Goal: Task Accomplishment & Management: Complete application form

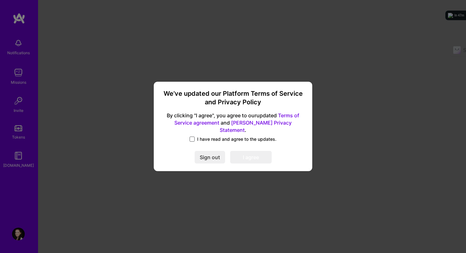
click at [190, 136] on div "I have read and agree to the updates." at bounding box center [232, 139] width 143 height 7
click at [193, 136] on span at bounding box center [191, 138] width 5 height 5
click at [0, 0] on input "I have read and agree to the updates." at bounding box center [0, 0] width 0 height 0
click at [254, 153] on button "I agree" at bounding box center [250, 157] width 41 height 13
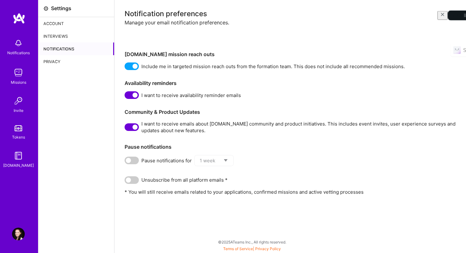
click at [440, 16] on icon "button" at bounding box center [442, 14] width 5 height 5
click at [15, 239] on img at bounding box center [18, 233] width 13 height 13
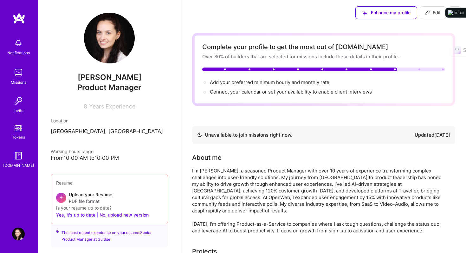
click at [106, 39] on img at bounding box center [109, 38] width 51 height 51
click at [402, 13] on span "Enhance my profile" at bounding box center [386, 13] width 48 height 6
click at [427, 13] on icon at bounding box center [427, 12] width 5 height 5
select select "US"
select select "Not Available"
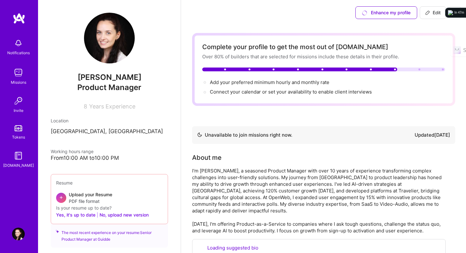
select select "1 Month"
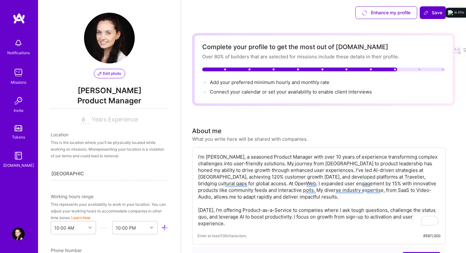
click at [108, 77] on button "Edit photo" at bounding box center [109, 74] width 31 height 10
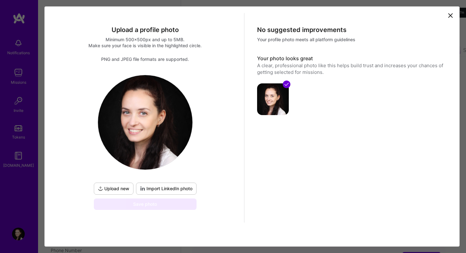
click at [123, 190] on span "Upload new" at bounding box center [113, 188] width 31 height 6
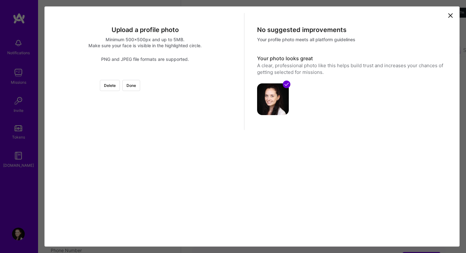
scroll to position [53, 0]
click at [319, 89] on div at bounding box center [319, 89] width 0 height 0
click at [164, 92] on div at bounding box center [237, 171] width 172 height 172
click at [140, 80] on button "Done" at bounding box center [131, 85] width 18 height 11
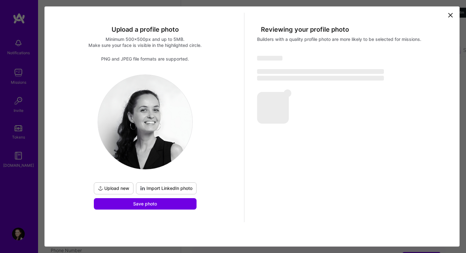
scroll to position [0, 0]
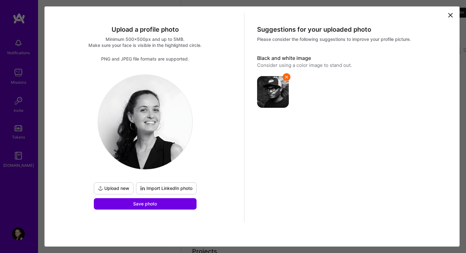
click at [286, 78] on icon at bounding box center [286, 76] width 5 height 5
click at [148, 209] on button "Save photo" at bounding box center [145, 203] width 103 height 11
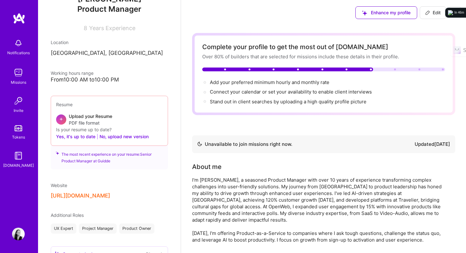
scroll to position [89, 0]
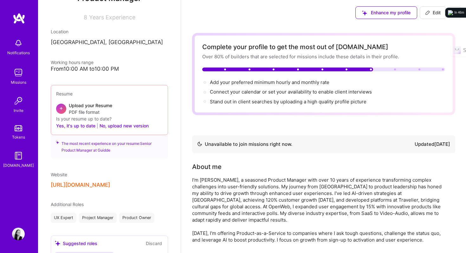
click at [82, 184] on button "[URL][DOMAIN_NAME]" at bounding box center [80, 184] width 59 height 7
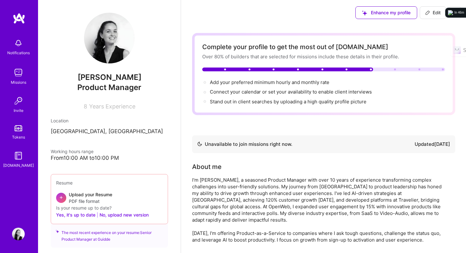
click at [440, 13] on span "Edit" at bounding box center [433, 13] width 16 height 6
select select "US"
select select "Not Available"
select select "1 Month"
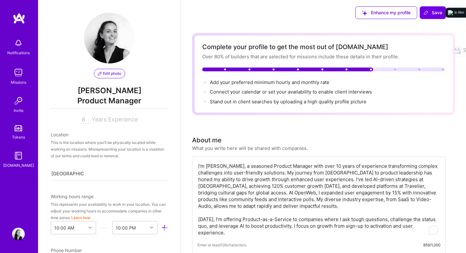
scroll to position [303, 0]
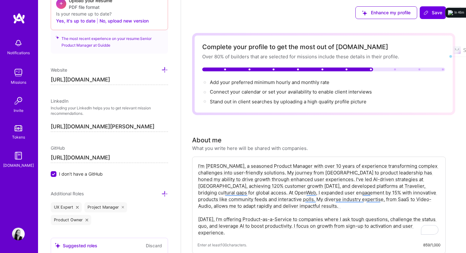
drag, startPoint x: 146, startPoint y: 79, endPoint x: 85, endPoint y: 80, distance: 61.1
click at [85, 80] on input "[URL][DOMAIN_NAME]" at bounding box center [109, 80] width 117 height 10
type input "[URL][DOMAIN_NAME]"
click at [172, 117] on div "Edit photo [PERSON_NAME] Product Manager 8 Years Experience Location This is th…" at bounding box center [109, 126] width 143 height 253
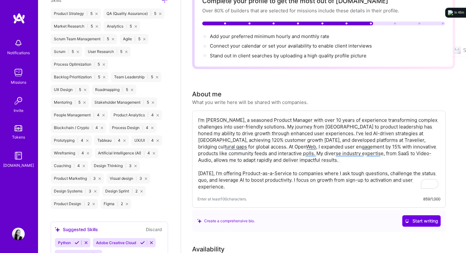
scroll to position [51, 0]
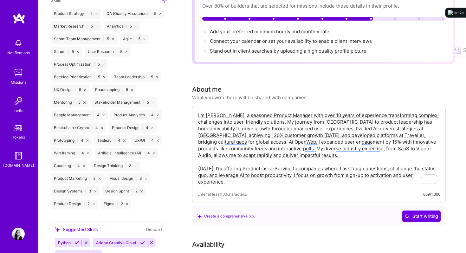
click at [260, 149] on textarea "I'm [PERSON_NAME], a seasoned Product Manager with over 10 years of experience …" at bounding box center [318, 148] width 243 height 74
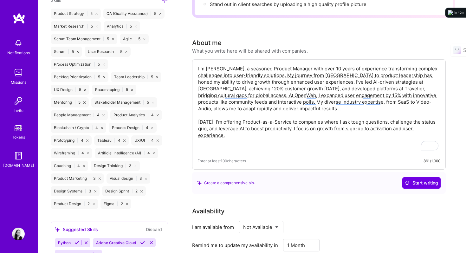
scroll to position [98, 0]
click at [236, 151] on div "I'm [PERSON_NAME], a seasoned Product Manager with over 10 years of experience …" at bounding box center [318, 114] width 253 height 110
click at [205, 84] on textarea "I'm [PERSON_NAME], a seasoned Product Manager with over 10 years of experience …" at bounding box center [318, 108] width 243 height 88
paste textarea "I’m [PERSON_NAME] — a seasoned product leader with more than a decade of experi…"
type textarea "I'm [PERSON_NAME], a seasoned Product Manager with over 10 years of experience …"
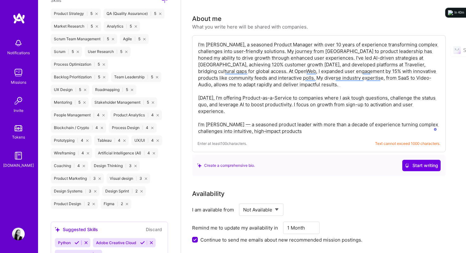
scroll to position [121, 0]
click at [278, 86] on textarea "I'm [PERSON_NAME], a seasoned Product Manager with over 10 years of experience …" at bounding box center [318, 88] width 243 height 94
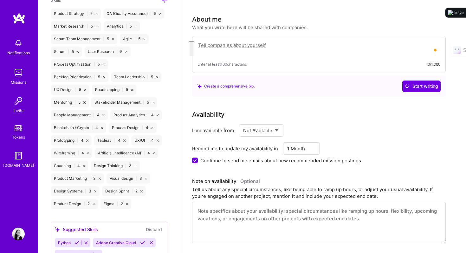
paste textarea "I’m [PERSON_NAME] — a seasoned product leader with more than a decade of experi…"
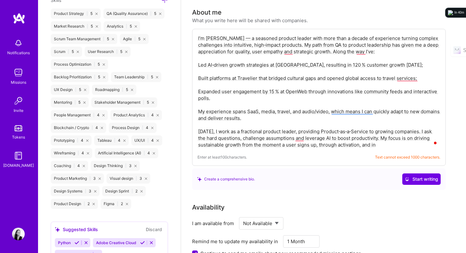
scroll to position [130, 0]
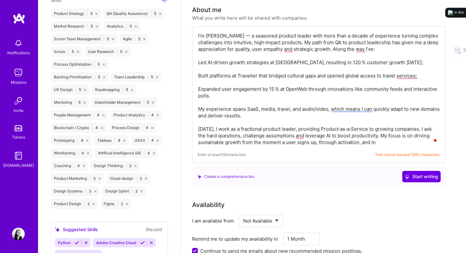
click at [223, 35] on textarea "I’m [PERSON_NAME] — a seasoned product leader with more than a decade of experi…" at bounding box center [318, 89] width 243 height 114
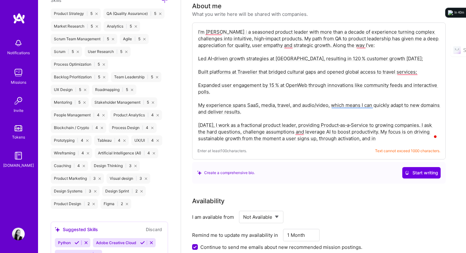
click at [229, 73] on textarea "I’m [PERSON_NAME] : a seasoned product leader with more than a decade of experi…" at bounding box center [318, 85] width 243 height 114
click at [230, 66] on textarea "I’m [PERSON_NAME] : a seasoned product leader with more than a decade of experi…" at bounding box center [318, 85] width 243 height 114
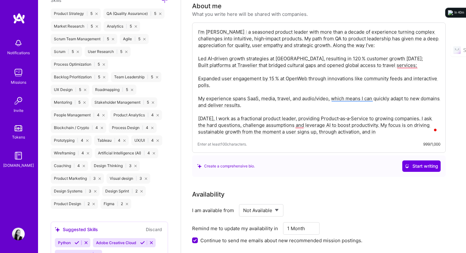
click at [211, 71] on textarea "I’m [PERSON_NAME] : a seasoned product leader with more than a decade of experi…" at bounding box center [318, 82] width 243 height 108
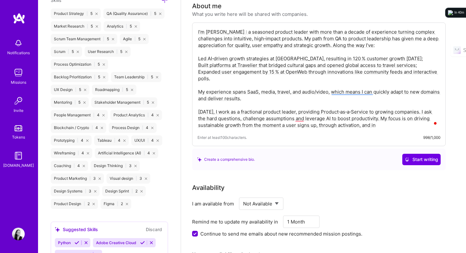
click at [204, 84] on textarea "I’m [PERSON_NAME] : a seasoned product leader with more than a decade of experi…" at bounding box center [318, 78] width 243 height 101
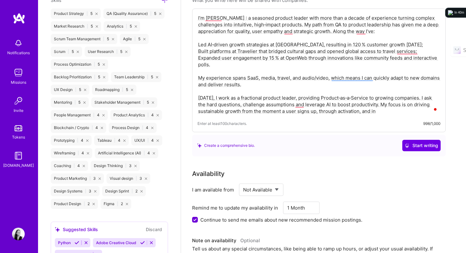
scroll to position [148, 0]
click at [379, 112] on textarea "I’m [PERSON_NAME] : a seasoned product leader with more than a decade of experi…" at bounding box center [318, 64] width 243 height 101
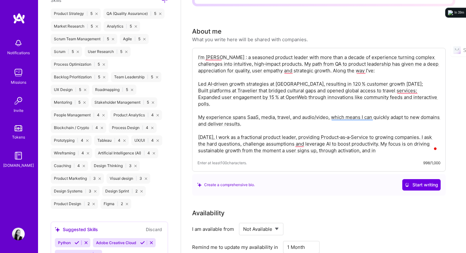
scroll to position [110, 0]
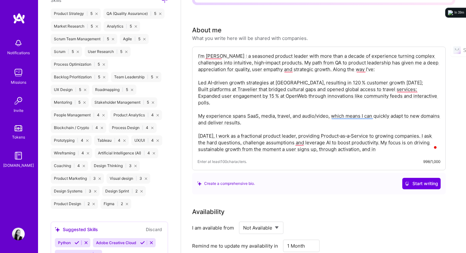
click at [203, 77] on textarea "I’m [PERSON_NAME] : a seasoned product leader with more than a decade of experi…" at bounding box center [318, 102] width 243 height 101
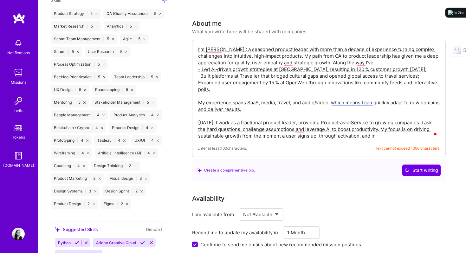
scroll to position [114, 0]
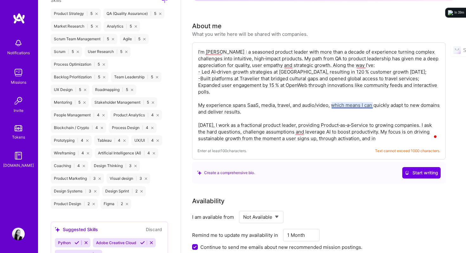
click at [348, 103] on textarea "I’m [PERSON_NAME] : a seasoned product leader with more than a decade of experi…" at bounding box center [318, 95] width 243 height 94
click at [347, 106] on textarea "I’m [PERSON_NAME] : a seasoned product leader with more than a decade of experi…" at bounding box center [318, 95] width 243 height 94
drag, startPoint x: 332, startPoint y: 105, endPoint x: 372, endPoint y: 103, distance: 40.3
click at [372, 103] on textarea "I’m [PERSON_NAME] : a seasoned product leader with more than a decade of experi…" at bounding box center [318, 95] width 243 height 94
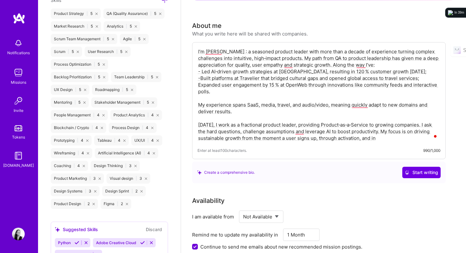
click at [197, 85] on textarea "I’m [PERSON_NAME] : a seasoned product leader with more than a decade of experi…" at bounding box center [318, 95] width 243 height 94
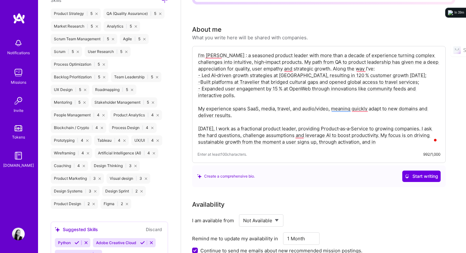
click at [380, 143] on textarea "I’m [PERSON_NAME] : a seasoned product leader with more than a decade of experi…" at bounding box center [318, 98] width 243 height 94
paste textarea "into an"
drag, startPoint x: 377, startPoint y: 142, endPoint x: 396, endPoint y: 142, distance: 19.0
click at [396, 142] on textarea "I’m [PERSON_NAME] : a seasoned product leader with more than a decade of experi…" at bounding box center [318, 98] width 243 height 94
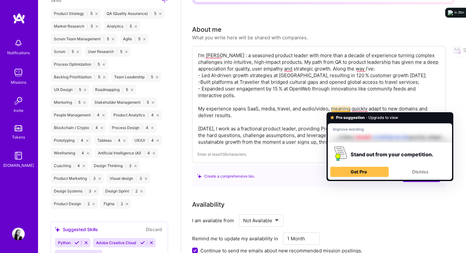
click at [290, 108] on textarea "I’m [PERSON_NAME] : a seasoned product leader with more than a decade of experi…" at bounding box center [318, 98] width 243 height 94
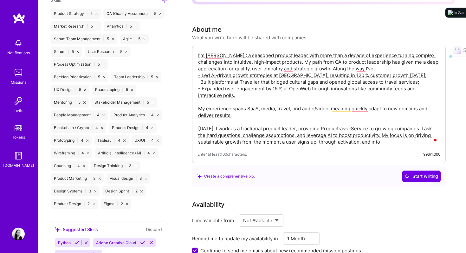
click at [290, 108] on textarea "I’m [PERSON_NAME] : a seasoned product leader with more than a decade of experi…" at bounding box center [318, 98] width 243 height 94
click at [193, 64] on button "See rewrite suggestions" at bounding box center [191, 57] width 5 height 12
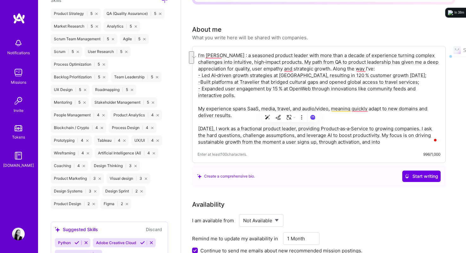
click at [267, 59] on textarea "I’m [PERSON_NAME] : a seasoned product leader with more than a decade of experi…" at bounding box center [318, 98] width 243 height 94
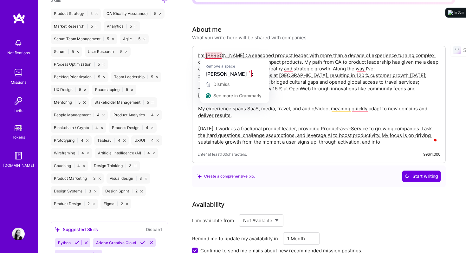
click at [220, 54] on textarea "I’m [PERSON_NAME] : a seasoned product leader with more than a decade of experi…" at bounding box center [318, 98] width 243 height 94
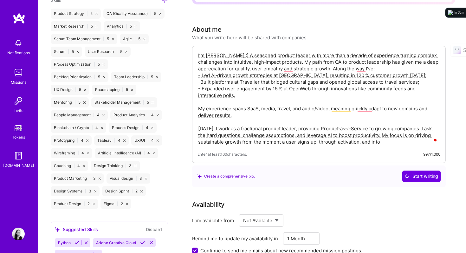
click at [278, 62] on textarea "I’m [PERSON_NAME] :) A seasoned product leader with more than a decade of exper…" at bounding box center [318, 98] width 243 height 94
click at [333, 69] on textarea "I’m [PERSON_NAME] :) A seasoned product leader with more than a decade of exper…" at bounding box center [318, 98] width 243 height 94
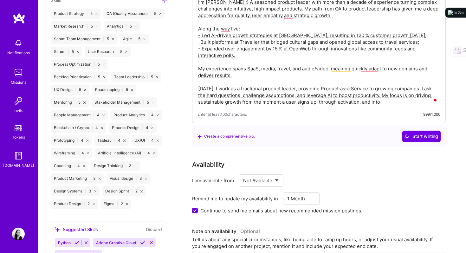
scroll to position [164, 0]
type textarea "I’m [PERSON_NAME] :) A seasoned product leader with more than a decade of exper…"
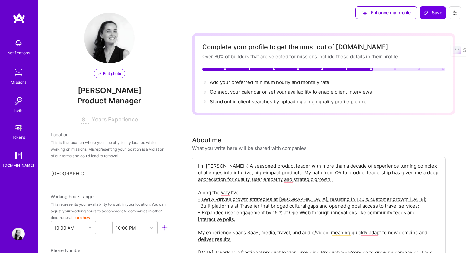
select select "US"
select select "Not Available"
select select "1 Month"
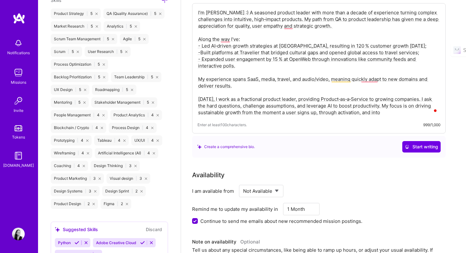
scroll to position [151, 0]
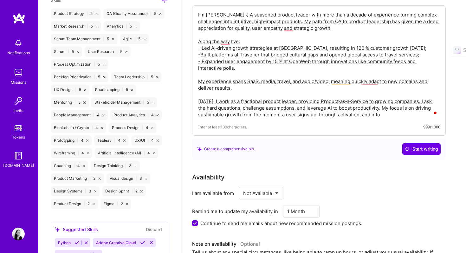
click at [254, 78] on textarea "I’m [PERSON_NAME] :) A seasoned product leader with more than a decade of exper…" at bounding box center [318, 65] width 243 height 108
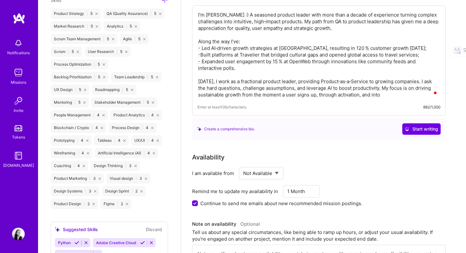
click at [277, 78] on textarea "I’m Tanya :) A seasoned product leader with more than a decade of experience tu…" at bounding box center [318, 55] width 243 height 88
click at [272, 82] on textarea "I’m Tanya :) A seasoned product leader with more than a decade of experience tu…" at bounding box center [318, 55] width 243 height 88
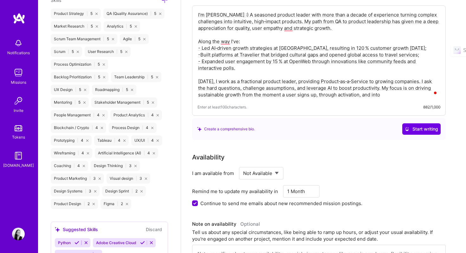
click at [272, 82] on textarea "I’m Tanya :) A seasoned product leader with more than a decade of experience tu…" at bounding box center [318, 55] width 243 height 88
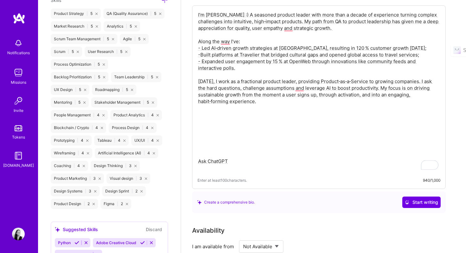
click at [247, 131] on textarea "I’m Tanya :) A seasoned product leader with more than a decade of experience tu…" at bounding box center [318, 91] width 243 height 161
drag, startPoint x: 239, startPoint y: 161, endPoint x: 205, endPoint y: 109, distance: 62.4
click at [205, 109] on textarea "I’m Tanya :) A seasoned product leader with more than a decade of experience tu…" at bounding box center [318, 91] width 243 height 161
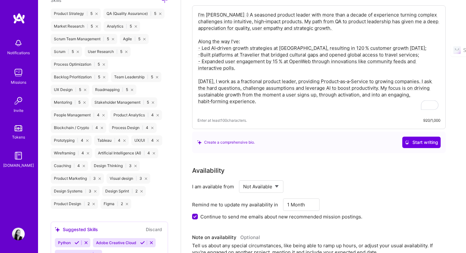
click at [231, 109] on textarea "I’m Tanya :) A seasoned product leader with more than a decade of experience tu…" at bounding box center [318, 61] width 243 height 101
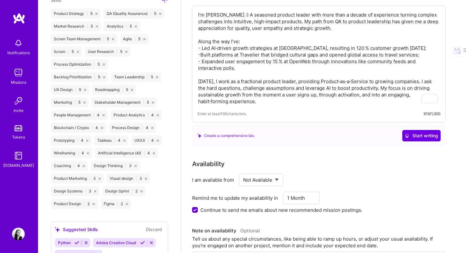
type textarea "I’m Tanya :) A seasoned product leader with more than a decade of experience tu…"
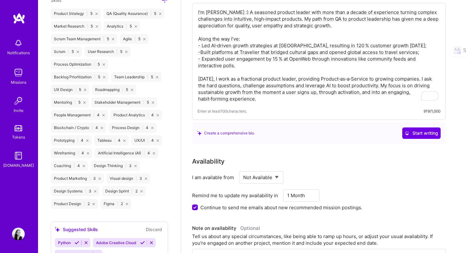
click at [229, 110] on span "Enter at least 100 characters." at bounding box center [221, 111] width 49 height 7
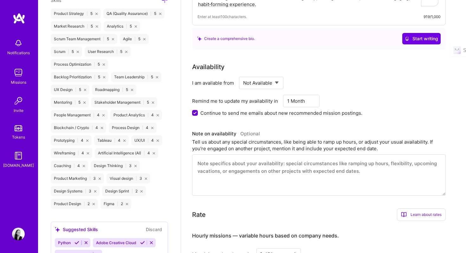
scroll to position [250, 0]
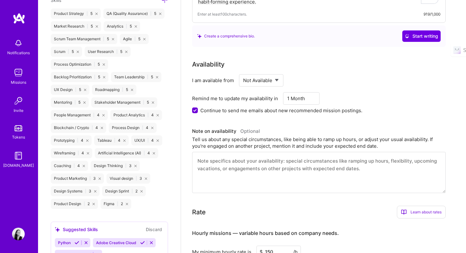
click at [263, 80] on select "Select... Right Now Future Date Not Available" at bounding box center [261, 80] width 36 height 16
select select "Right Now"
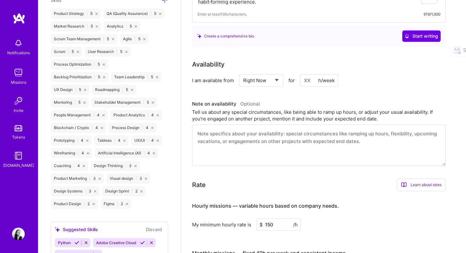
drag, startPoint x: 312, startPoint y: 80, endPoint x: 295, endPoint y: 80, distance: 17.1
click at [295, 80] on div "Select... Right Now Future Date Not Available for h/week" at bounding box center [288, 80] width 99 height 12
click at [306, 79] on input at bounding box center [319, 80] width 38 height 12
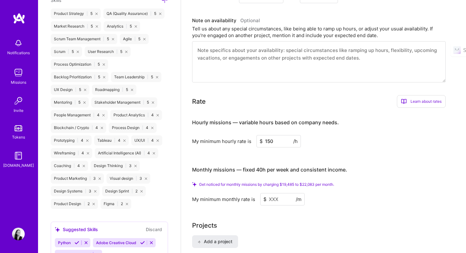
scroll to position [333, 0]
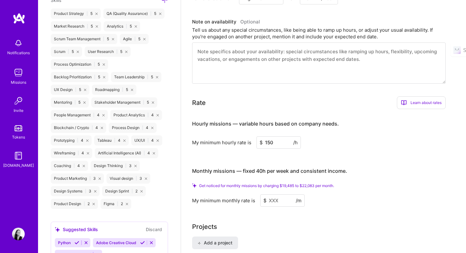
type input "15"
click at [269, 143] on input "150" at bounding box center [278, 142] width 44 height 12
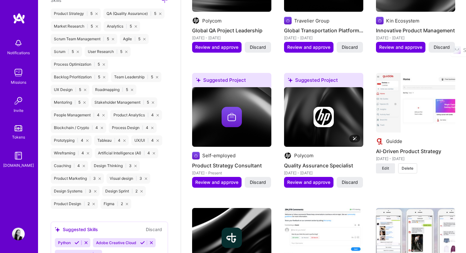
scroll to position [785, 0]
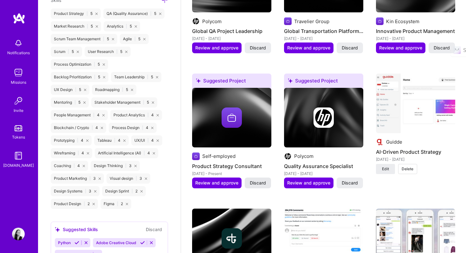
type input "120"
click at [259, 184] on span "Discard" at bounding box center [258, 183] width 16 height 6
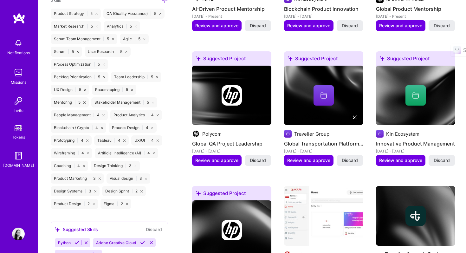
scroll to position [674, 0]
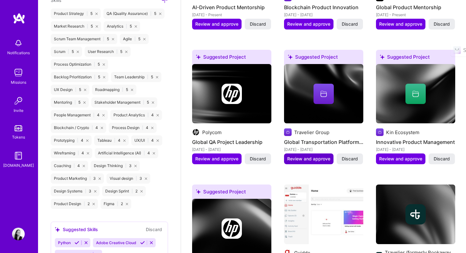
click at [312, 157] on span "Review and approve" at bounding box center [308, 158] width 43 height 6
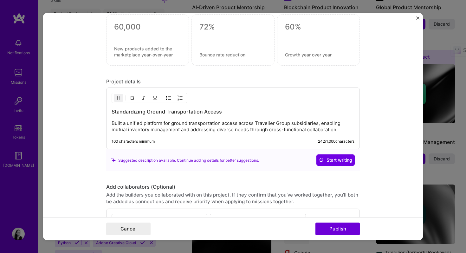
scroll to position [554, 0]
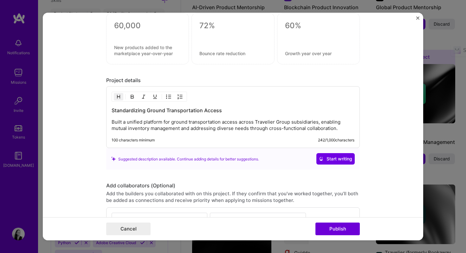
click at [418, 17] on img "Close" at bounding box center [417, 17] width 3 height 3
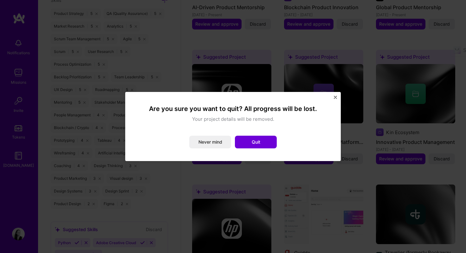
click at [252, 141] on button "Quit" at bounding box center [256, 142] width 42 height 13
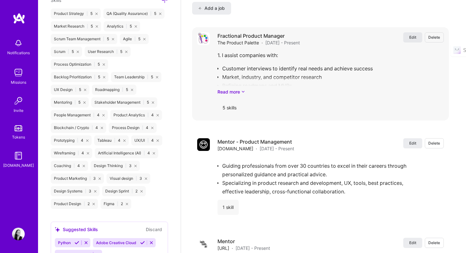
scroll to position [1125, 0]
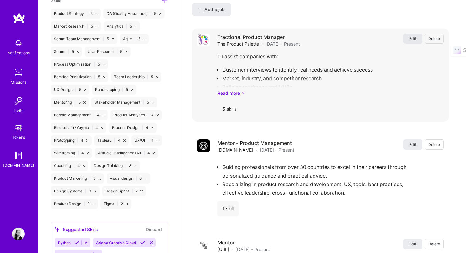
click at [410, 38] on span "Edit" at bounding box center [412, 38] width 7 height 5
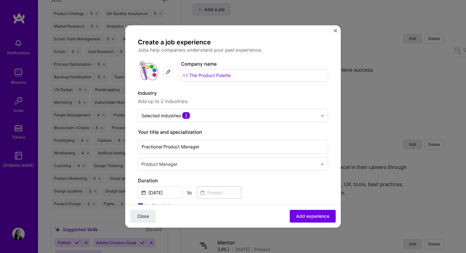
click at [209, 73] on input "The Product Palette" at bounding box center [254, 75] width 147 height 13
type input "Velonova.io"
click at [248, 93] on div "Add company Velonova.io" at bounding box center [215, 93] width 95 height 16
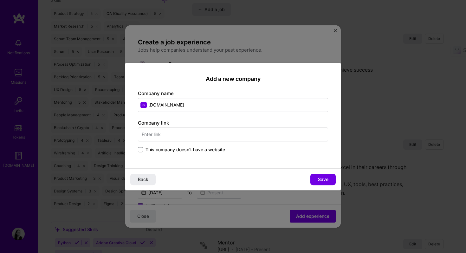
click at [166, 136] on input "text" at bounding box center [233, 134] width 190 height 14
type input "[URL][DOMAIN_NAME]"
click at [321, 176] on span "Save" at bounding box center [323, 179] width 10 height 6
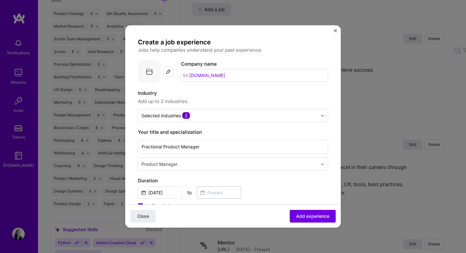
click at [154, 73] on img at bounding box center [149, 71] width 23 height 23
click at [173, 71] on div at bounding box center [168, 72] width 10 height 10
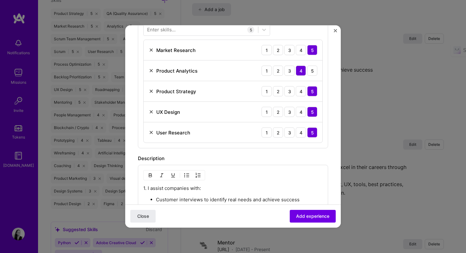
scroll to position [218, 0]
click at [314, 71] on div "5" at bounding box center [312, 70] width 10 height 10
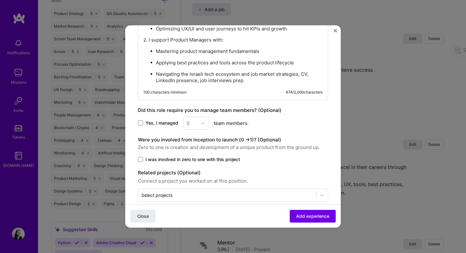
scroll to position [431, 0]
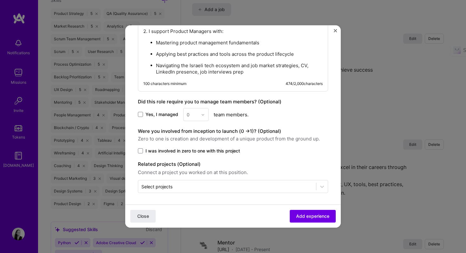
click at [306, 215] on span "Add experience" at bounding box center [312, 216] width 33 height 6
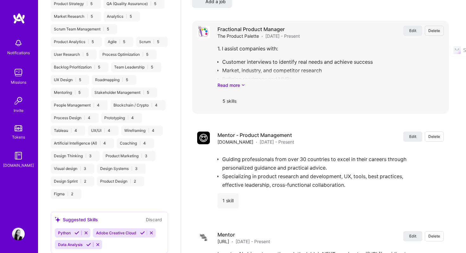
select select "US"
select select "Not Available"
select select "1 Month"
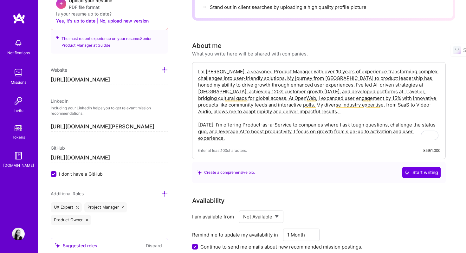
scroll to position [97, 0]
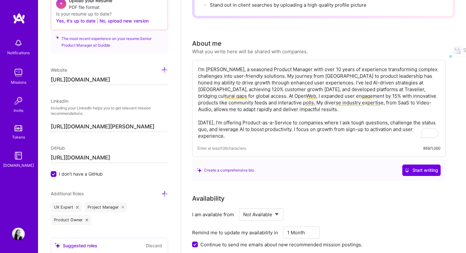
drag, startPoint x: 206, startPoint y: 97, endPoint x: 189, endPoint y: 62, distance: 38.7
paste textarea "’m Tanya — a seasoned product leader with more than a decade of experience turn…"
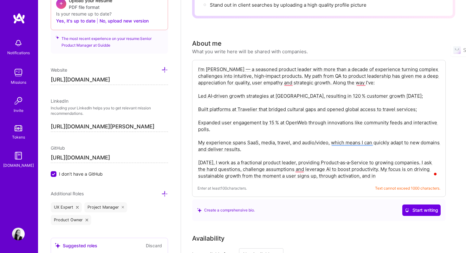
click at [334, 82] on textarea "I’m [PERSON_NAME] — a seasoned product leader with more than a decade of experi…" at bounding box center [318, 122] width 243 height 114
drag, startPoint x: 225, startPoint y: 115, endPoint x: 220, endPoint y: 105, distance: 10.9
click at [225, 114] on textarea "I’m [PERSON_NAME] — a seasoned product leader with more than a decade of experi…" at bounding box center [318, 122] width 243 height 114
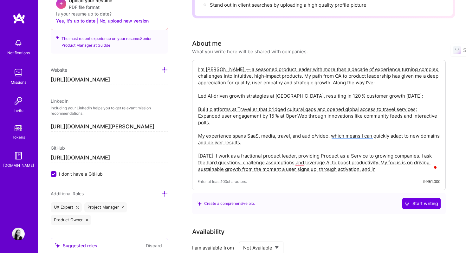
drag, startPoint x: 219, startPoint y: 101, endPoint x: 220, endPoint y: 97, distance: 4.2
click at [219, 101] on textarea "I’m Tanya — a seasoned product leader with more than a decade of experience tur…" at bounding box center [318, 119] width 243 height 108
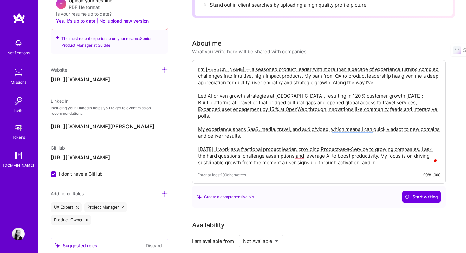
click at [224, 129] on textarea "I’m Tanya — a seasoned product leader with more than a decade of experience tur…" at bounding box center [318, 115] width 243 height 101
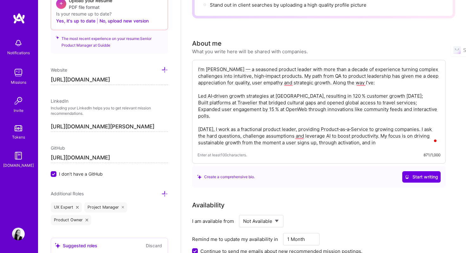
click at [333, 83] on textarea "I’m Tanya — a seasoned product leader with more than a decade of experience tur…" at bounding box center [318, 105] width 243 height 81
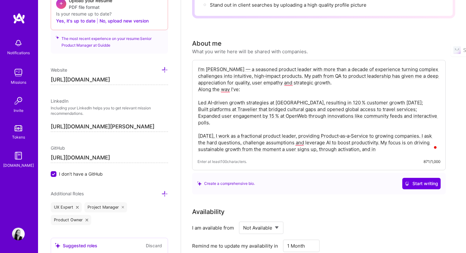
click at [224, 98] on textarea "I’m Tanya — a seasoned product leader with more than a decade of experience tur…" at bounding box center [318, 109] width 243 height 88
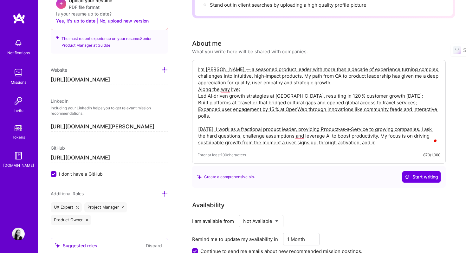
click at [339, 84] on textarea "I’m Tanya — a seasoned product leader with more than a decade of experience tur…" at bounding box center [318, 105] width 243 height 81
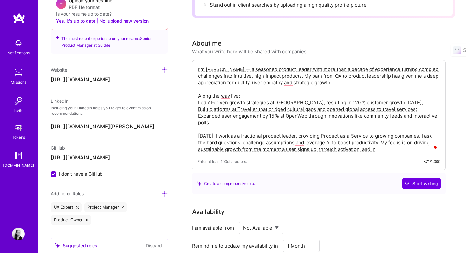
click at [199, 100] on textarea "I’m Tanya — a seasoned product leader with more than a decade of experience tur…" at bounding box center [318, 109] width 243 height 88
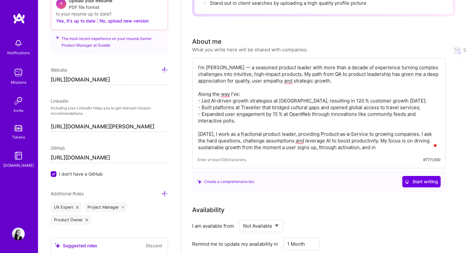
scroll to position [100, 0]
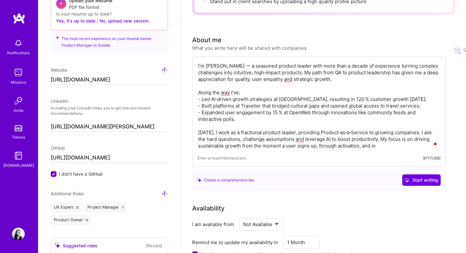
click at [225, 66] on textarea "I’m Tanya — a seasoned product leader with more than a decade of experience tur…" at bounding box center [318, 106] width 243 height 88
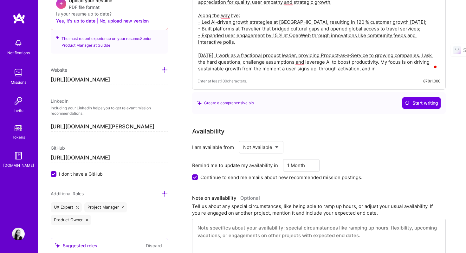
scroll to position [199, 0]
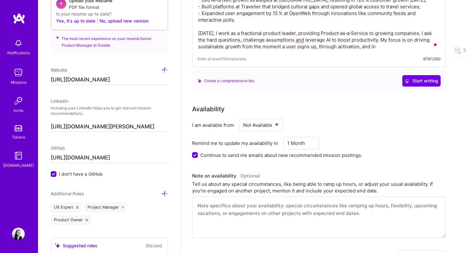
type textarea "I’m Tanya :) A seasoned product leader with more than a decade of experience tu…"
click at [275, 119] on select "Select... Right Now Future Date Not Available" at bounding box center [261, 125] width 36 height 16
select select "Right Now"
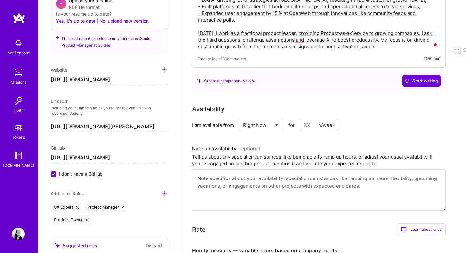
click at [310, 126] on input at bounding box center [319, 125] width 38 height 12
type input "10"
click at [367, 126] on div "I am available from Select... Right Now Future Date Not Available for 10 h/week" at bounding box center [318, 125] width 253 height 12
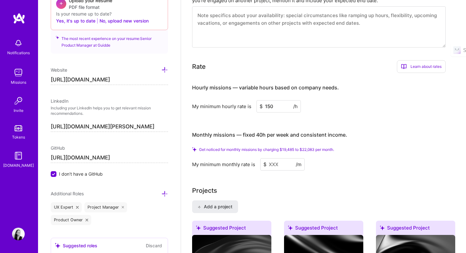
scroll to position [362, 0]
click at [276, 108] on input "150" at bounding box center [278, 106] width 44 height 12
type input "120"
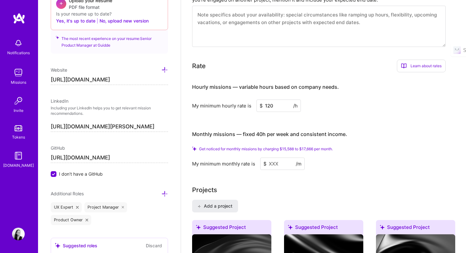
click at [352, 109] on div "My minimum hourly rate is $ 120 /h" at bounding box center [318, 105] width 253 height 12
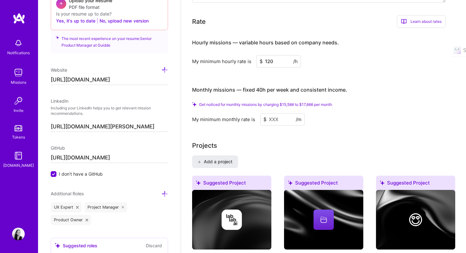
scroll to position [0, 0]
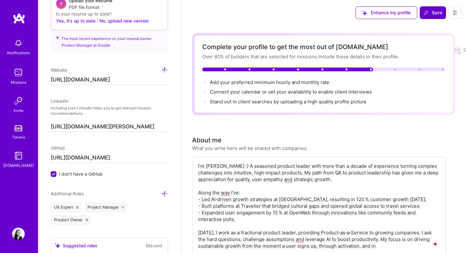
click at [437, 12] on span "Save" at bounding box center [432, 13] width 19 height 6
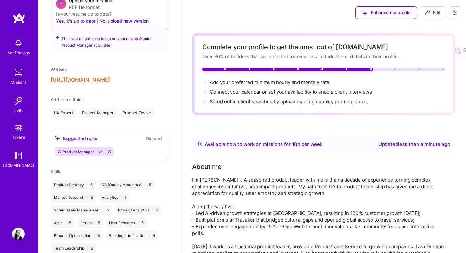
click at [429, 15] on icon at bounding box center [427, 12] width 5 height 5
select select "US"
select select "Right Now"
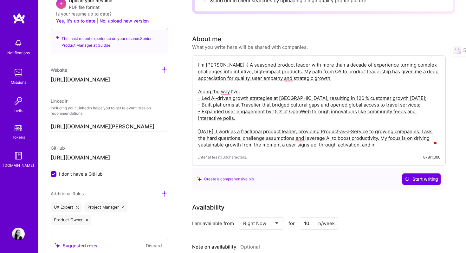
scroll to position [100, 0]
click at [246, 137] on textarea "I’m Tanya :) A seasoned product leader with more than a decade of experience tu…" at bounding box center [318, 105] width 243 height 88
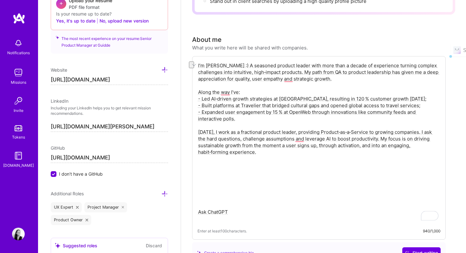
drag, startPoint x: 232, startPoint y: 212, endPoint x: 201, endPoint y: 164, distance: 57.1
click at [196, 164] on div "I’m Tanya :) A seasoned product leader with more than a decade of experience tu…" at bounding box center [318, 147] width 253 height 183
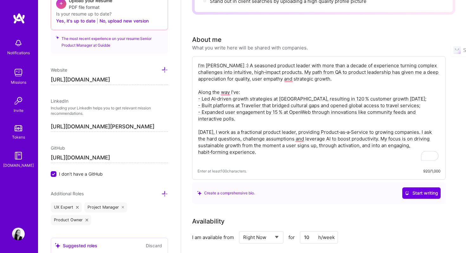
scroll to position [0, 0]
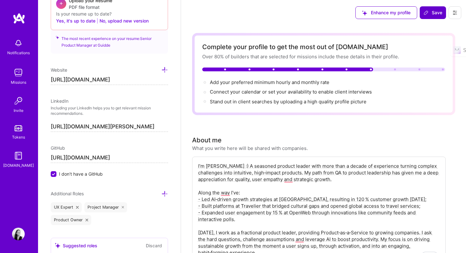
type textarea "I’m Tanya :) A seasoned product leader with more than a decade of experience tu…"
click at [120, 79] on input "[URL][DOMAIN_NAME]" at bounding box center [109, 80] width 117 height 10
type input "https://www.velonova.io/"
click at [439, 15] on span "Save" at bounding box center [432, 13] width 19 height 6
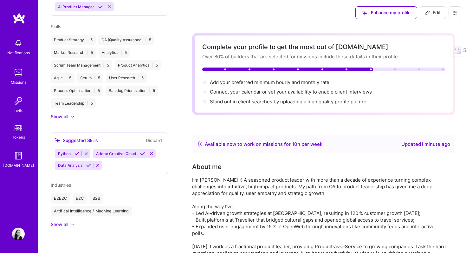
click at [440, 14] on span "Edit" at bounding box center [433, 13] width 16 height 6
select select "US"
select select "Right Now"
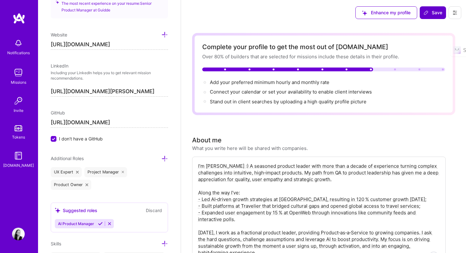
scroll to position [303, 0]
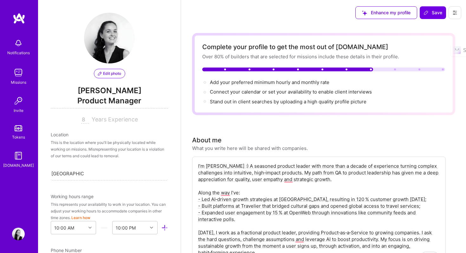
select select "US"
select select "Right Now"
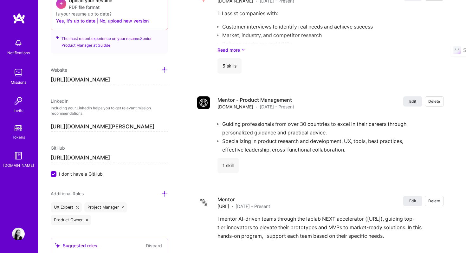
scroll to position [1175, 0]
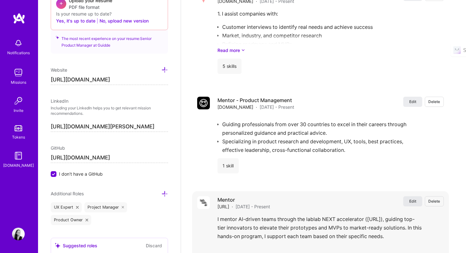
click at [412, 201] on span "Edit" at bounding box center [412, 200] width 7 height 5
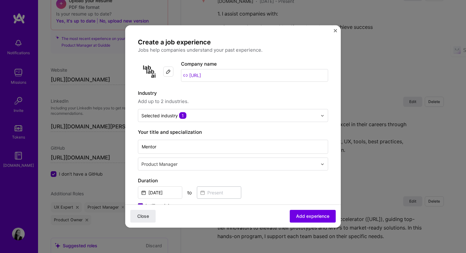
scroll to position [16, 0]
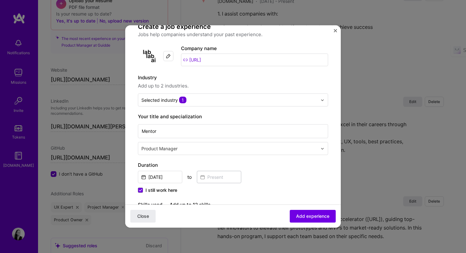
click at [156, 193] on div "I still work here" at bounding box center [233, 191] width 190 height 8
click at [157, 191] on span "I still work here" at bounding box center [161, 190] width 32 height 6
click at [0, 0] on input "I still work here" at bounding box center [0, 0] width 0 height 0
click at [212, 180] on input at bounding box center [219, 177] width 44 height 12
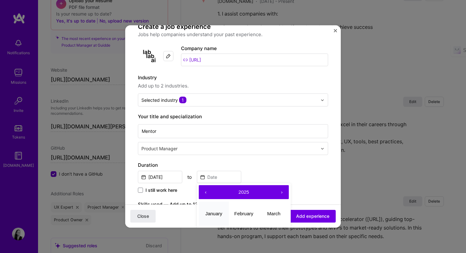
click at [215, 213] on abbr "January" at bounding box center [213, 212] width 17 height 5
type input "Jan, 2025"
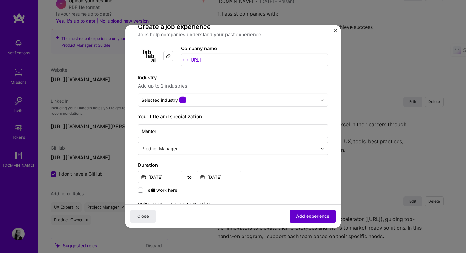
click at [309, 215] on span "Add experience" at bounding box center [312, 216] width 33 height 6
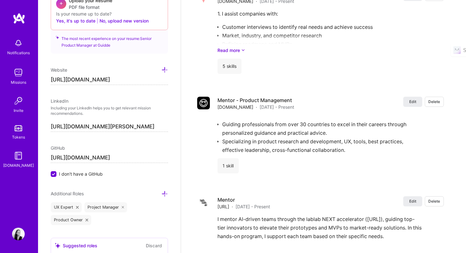
scroll to position [1176, 0]
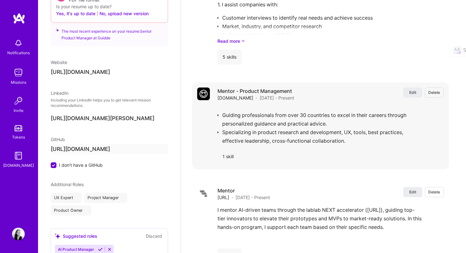
select select "US"
select select "Right Now"
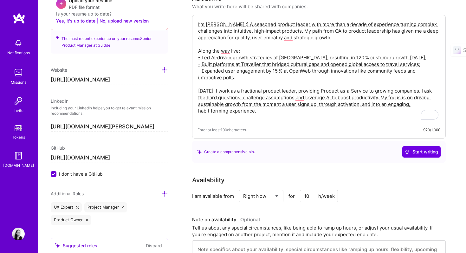
scroll to position [0, 0]
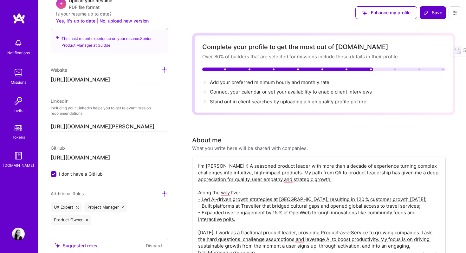
click at [432, 15] on span "Save" at bounding box center [432, 13] width 19 height 6
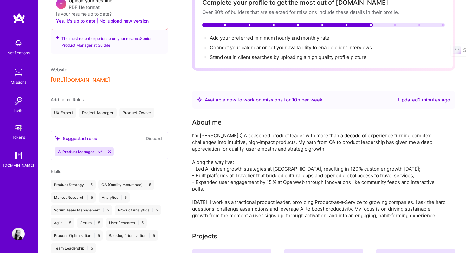
scroll to position [46, 0]
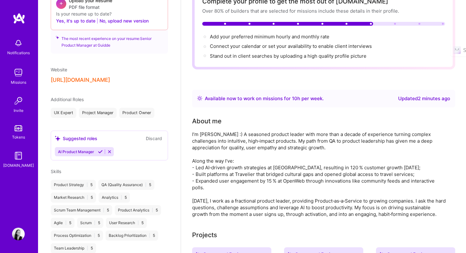
click at [283, 25] on div at bounding box center [287, 24] width 171 height 4
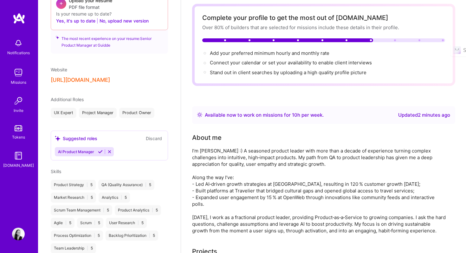
scroll to position [37, 0]
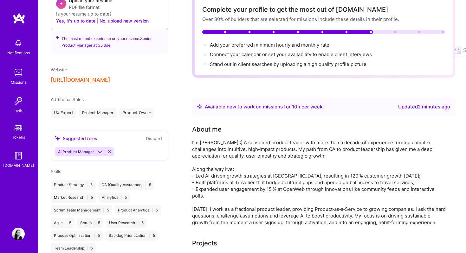
click at [21, 68] on img at bounding box center [18, 72] width 13 height 13
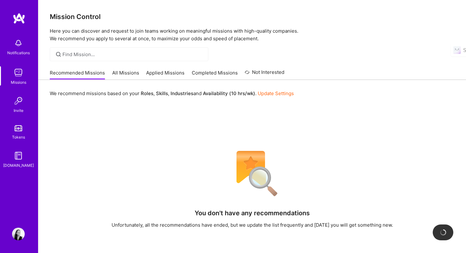
click at [125, 72] on link "All Missions" at bounding box center [125, 74] width 27 height 10
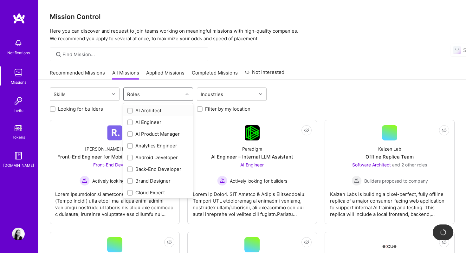
click at [155, 98] on div "Roles" at bounding box center [153, 94] width 59 height 13
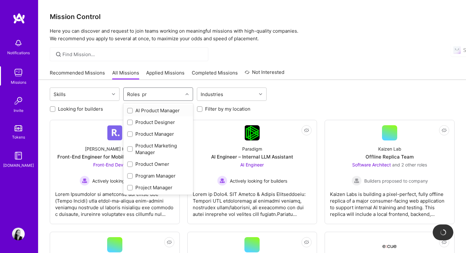
type input "pro"
click at [131, 133] on input "checkbox" at bounding box center [130, 134] width 4 height 4
checkbox input "true"
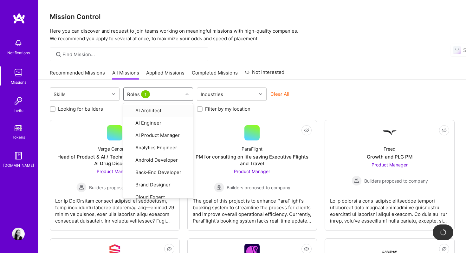
click at [342, 79] on div "Recommended Missions All Missions Applied Missions Completed Missions Not Inter…" at bounding box center [251, 73] width 427 height 14
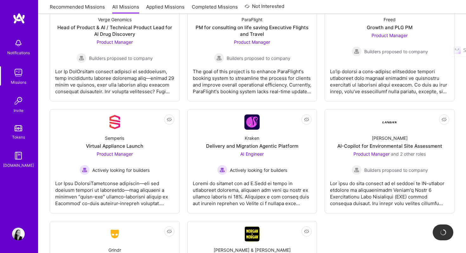
scroll to position [107, 0]
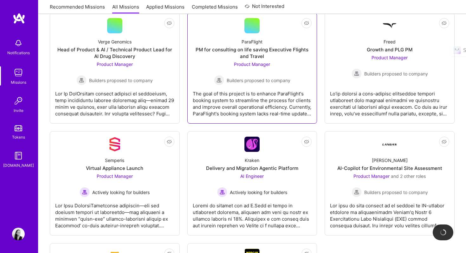
click at [235, 113] on div "The goal of this project is to enhance ParaFlight's booking system to streamlin…" at bounding box center [252, 101] width 119 height 32
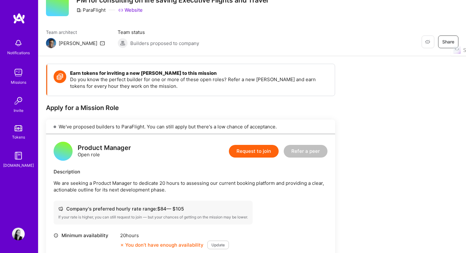
scroll to position [26, 0]
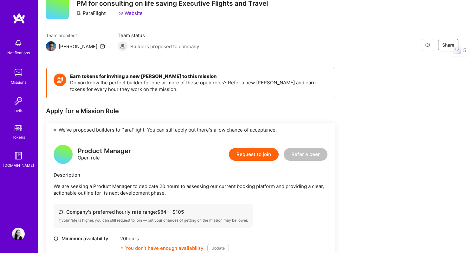
click at [137, 15] on link "Website" at bounding box center [130, 13] width 24 height 7
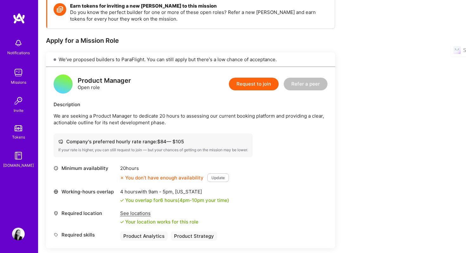
scroll to position [98, 0]
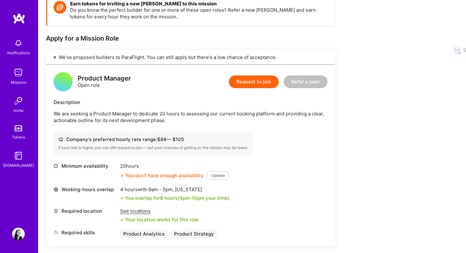
click at [257, 82] on button "Request to join" at bounding box center [254, 81] width 50 height 13
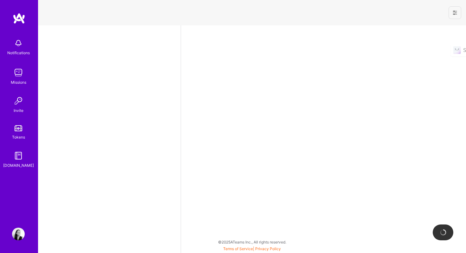
select select "US"
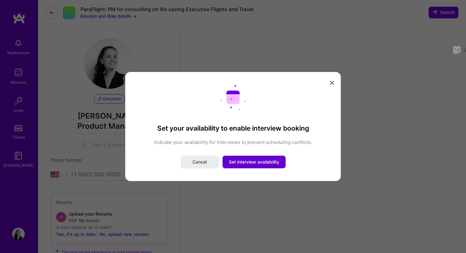
click at [262, 163] on span "Set interview availability" at bounding box center [254, 162] width 50 height 6
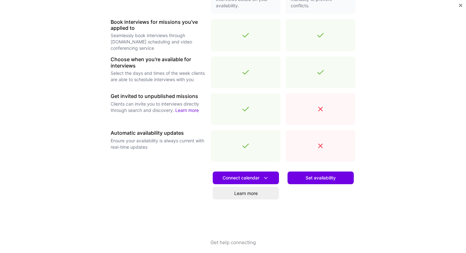
scroll to position [187, 0]
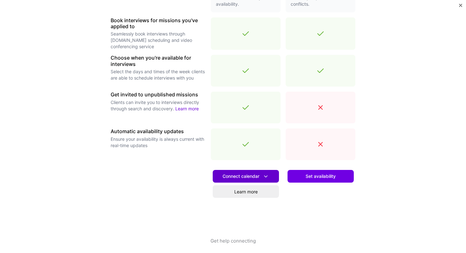
click at [253, 176] on span "Connect calendar" at bounding box center [245, 176] width 47 height 7
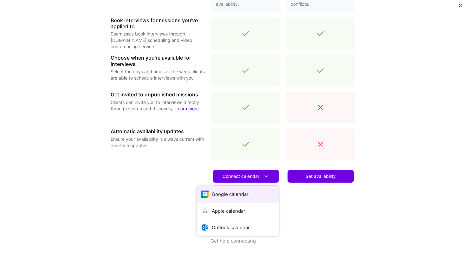
click at [221, 197] on button "Google calendar" at bounding box center [237, 194] width 82 height 17
